Goal: Task Accomplishment & Management: Manage account settings

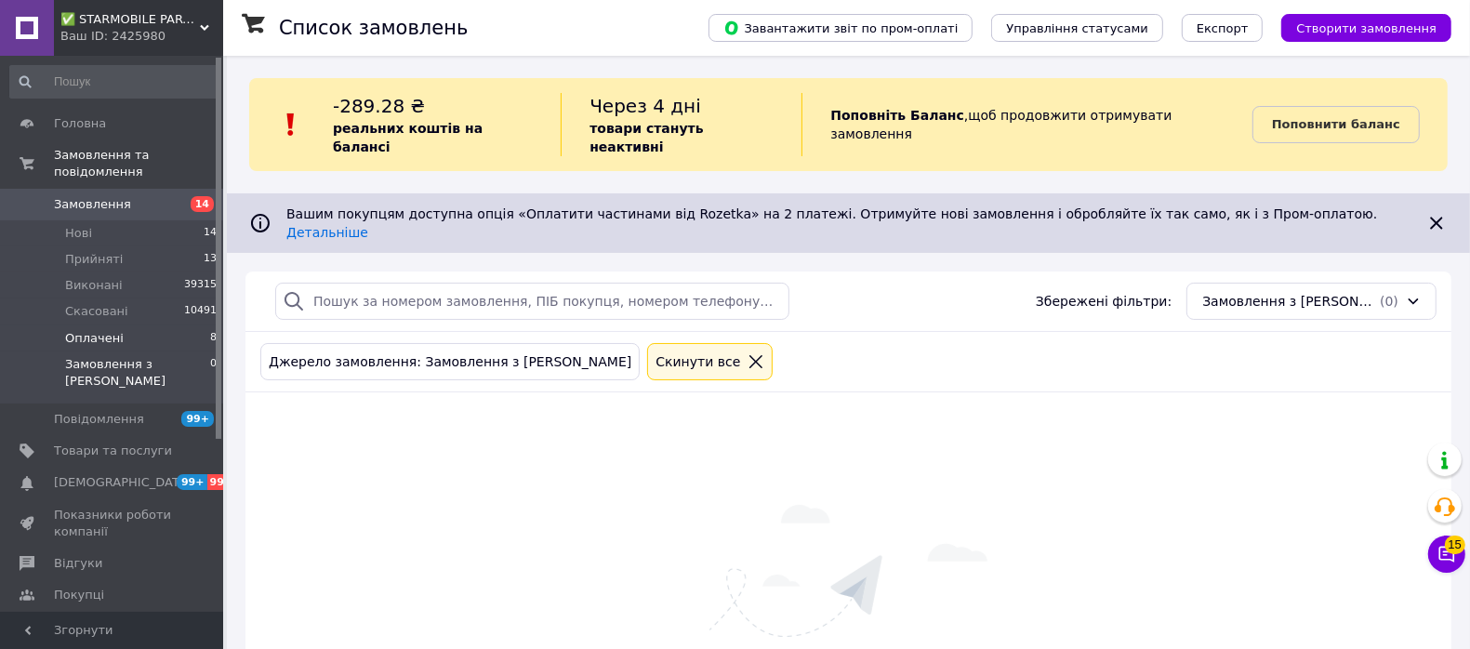
click at [108, 330] on span "Оплачені" at bounding box center [94, 338] width 59 height 17
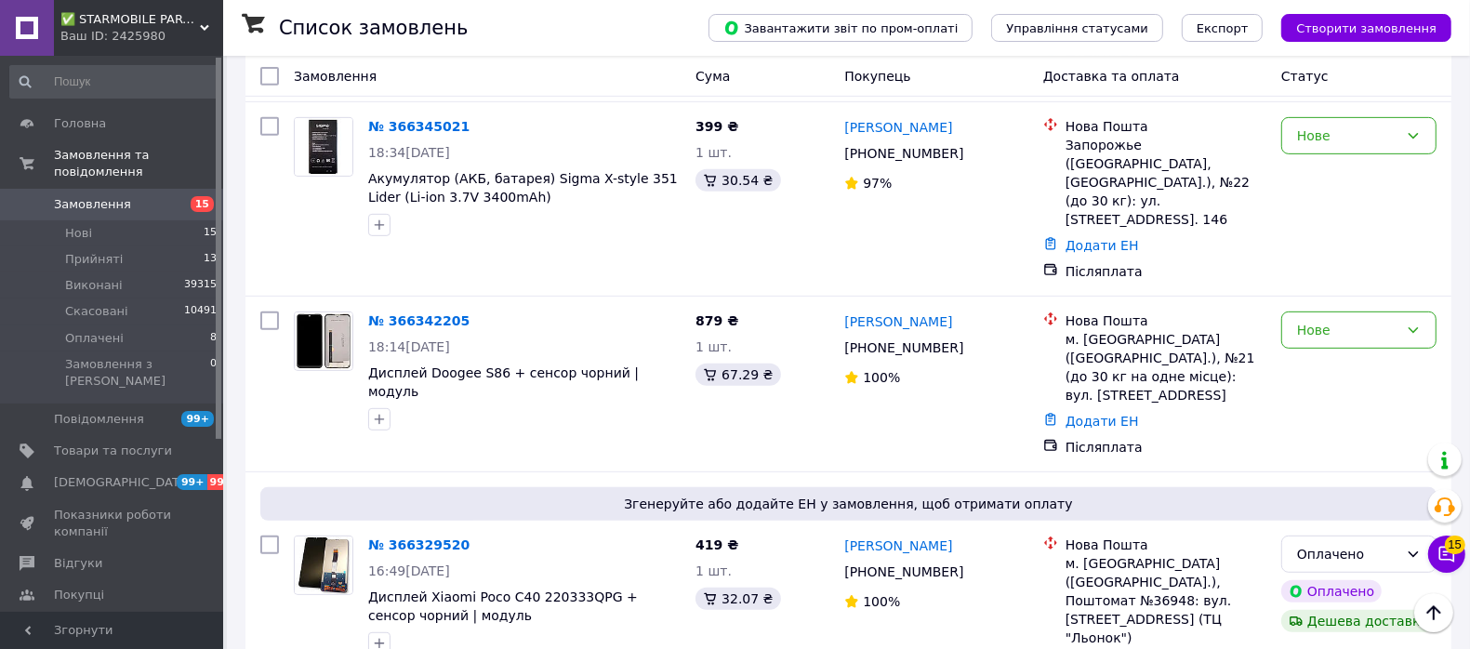
scroll to position [697, 0]
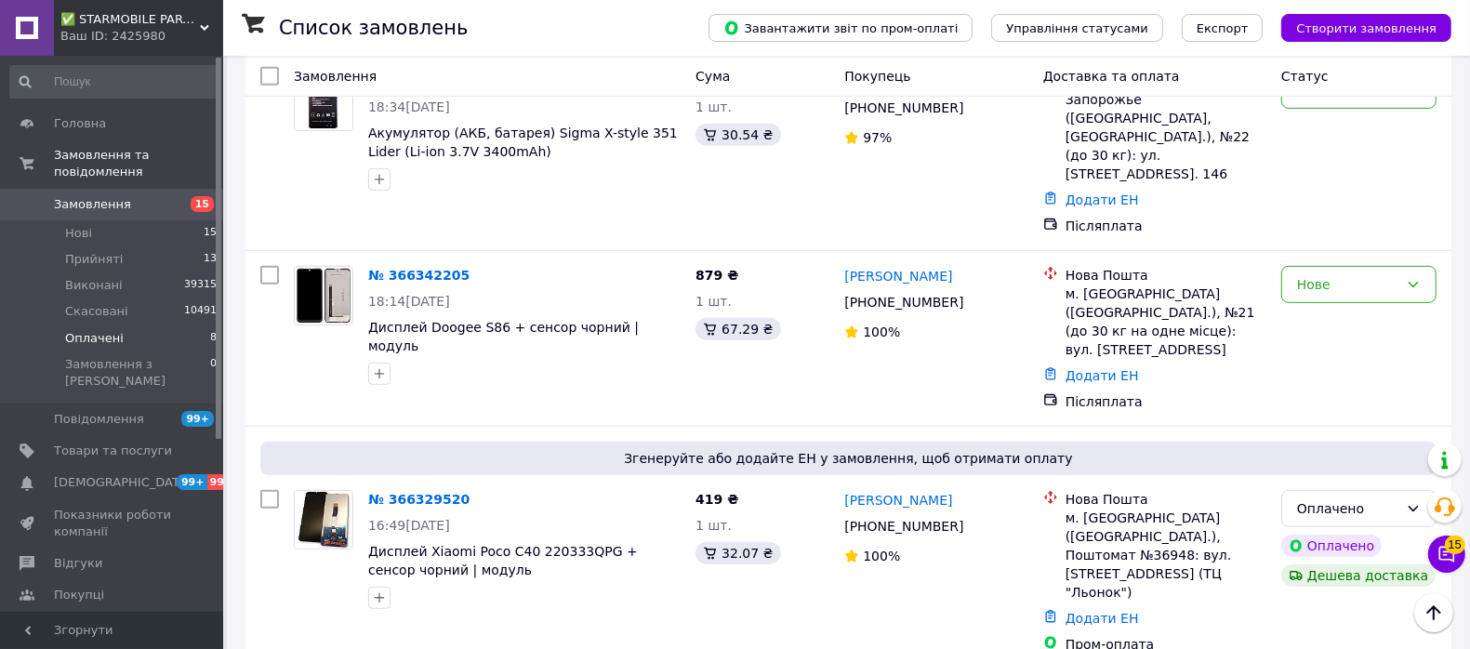
click at [99, 330] on span "Оплачені" at bounding box center [94, 338] width 59 height 17
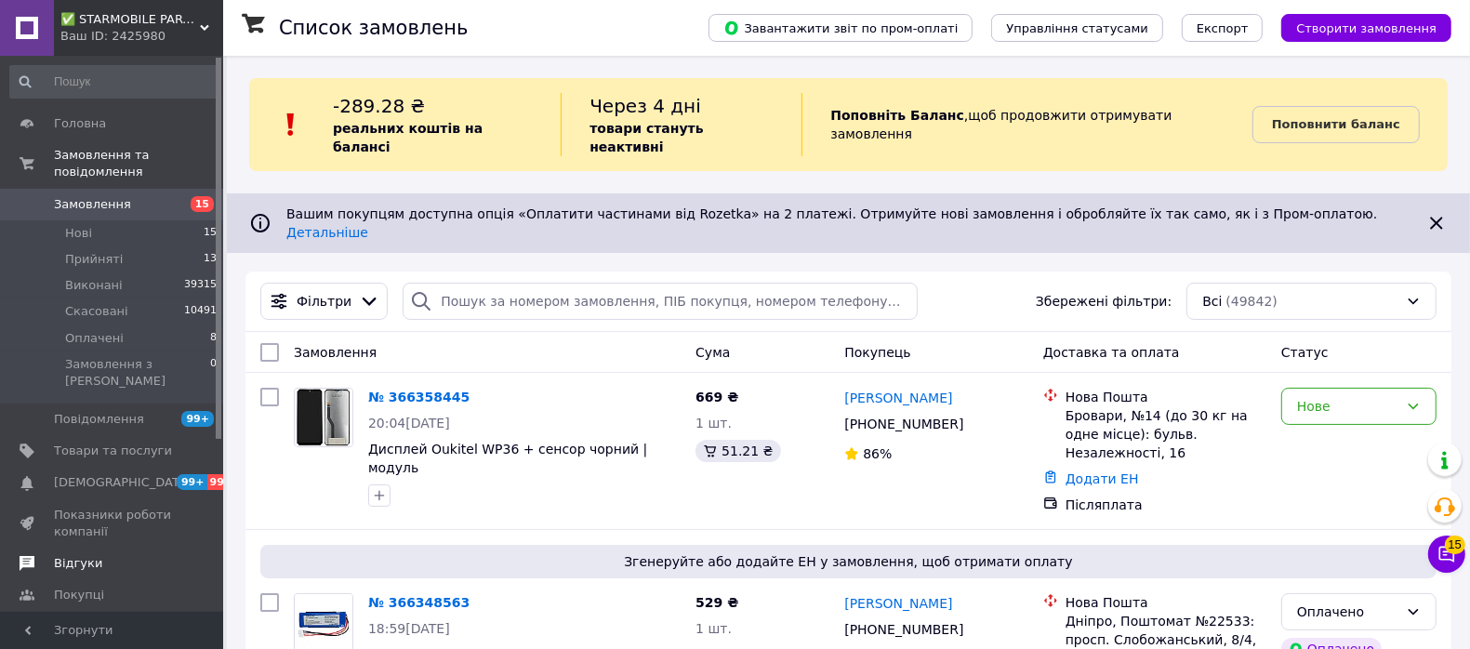
click at [62, 555] on span "Відгуки" at bounding box center [78, 563] width 48 height 17
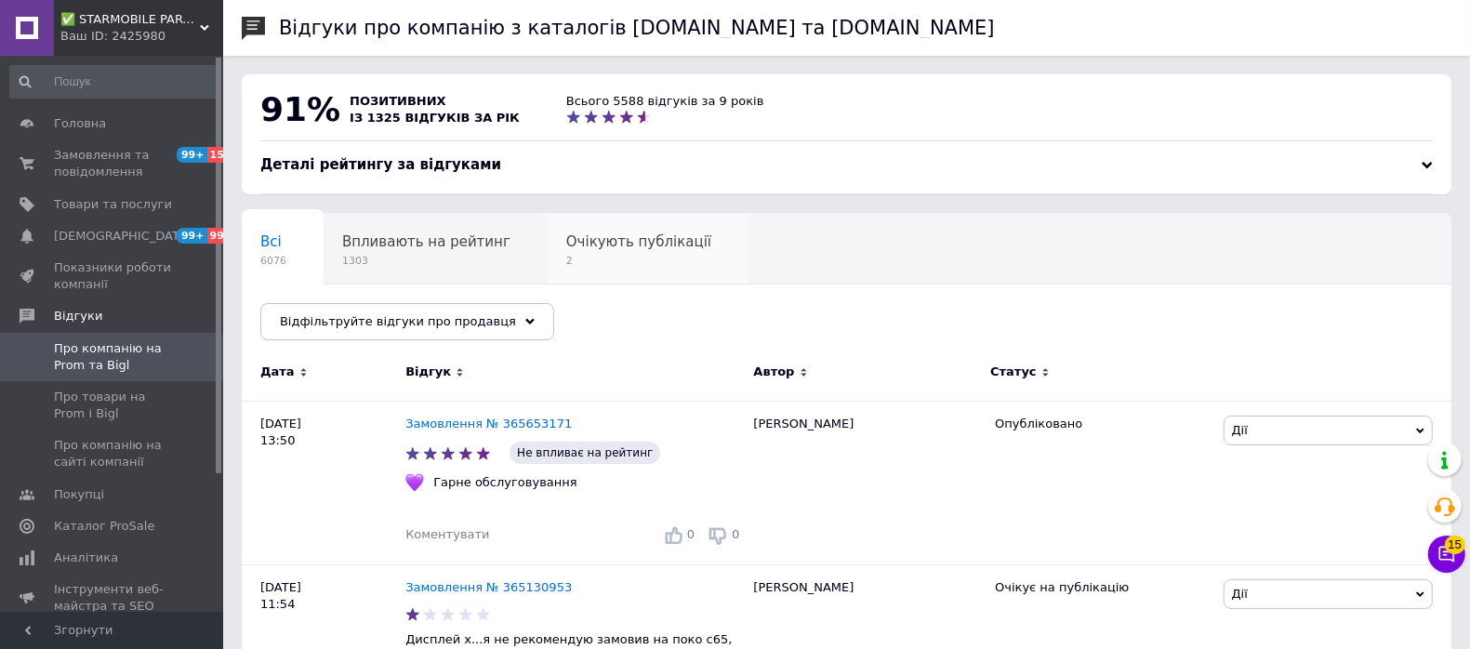
click at [584, 244] on span "Очікують публікації" at bounding box center [638, 241] width 145 height 17
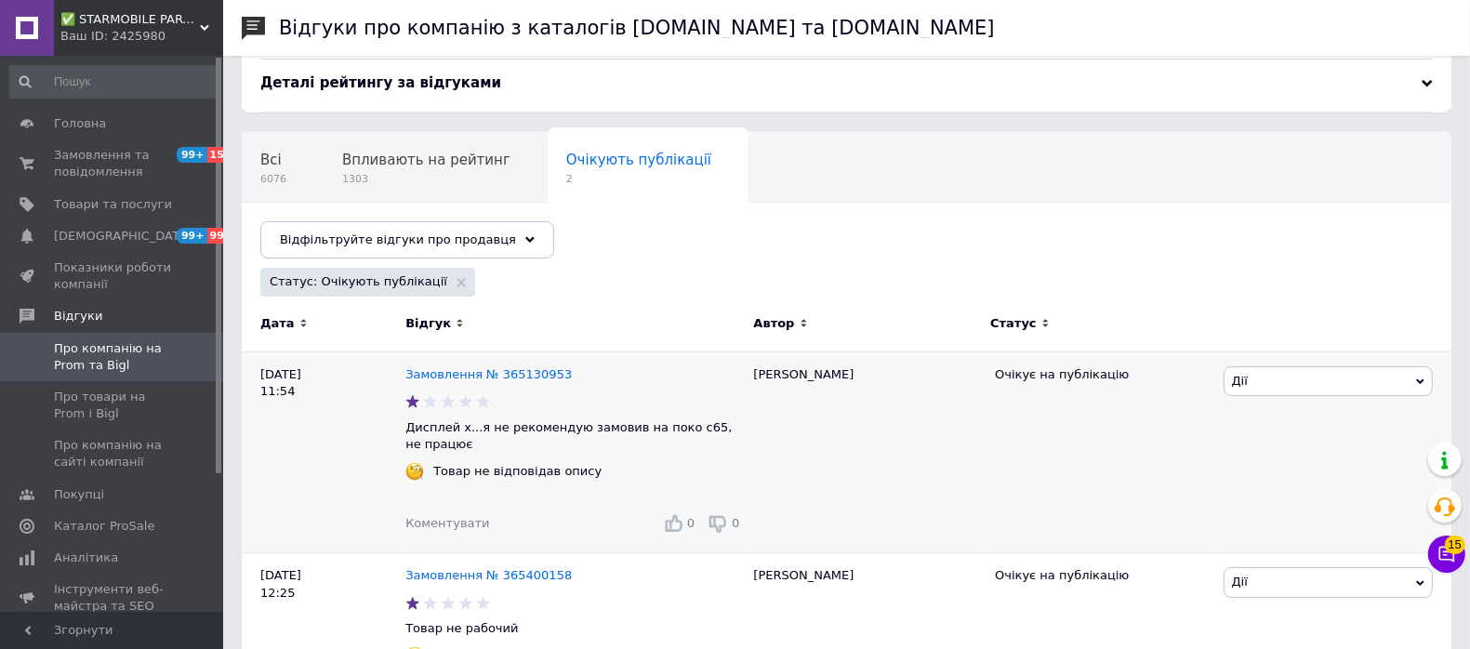
scroll to position [191, 0]
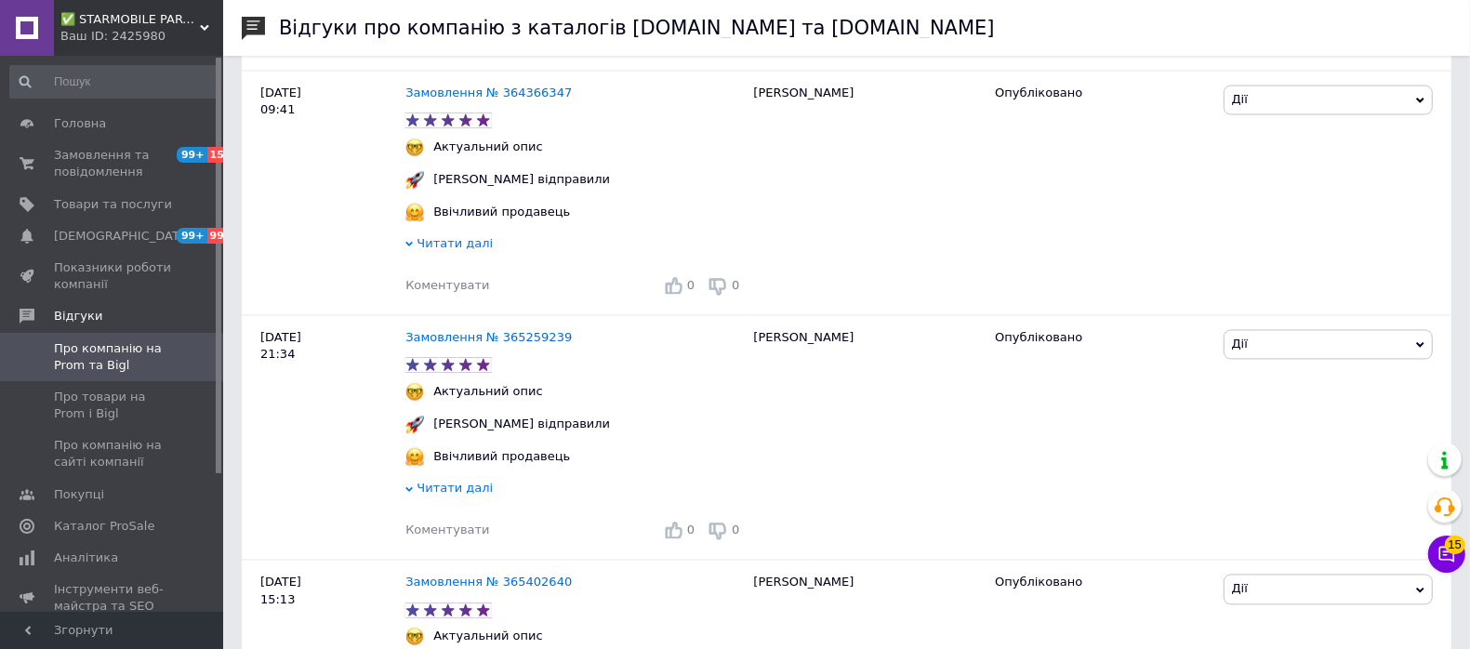
scroll to position [2788, 0]
